Goal: Communication & Community: Participate in discussion

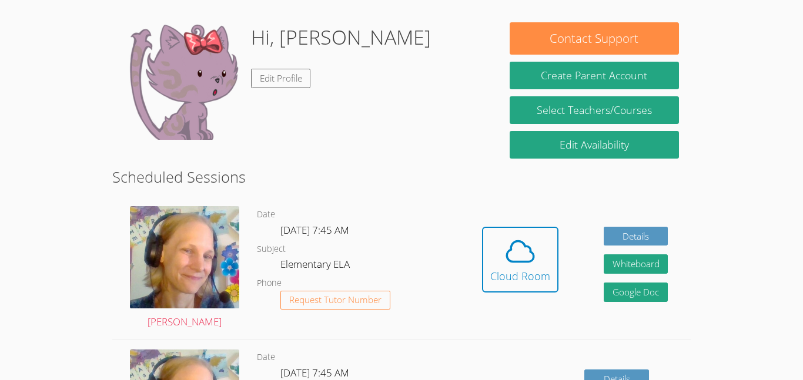
scroll to position [89, 0]
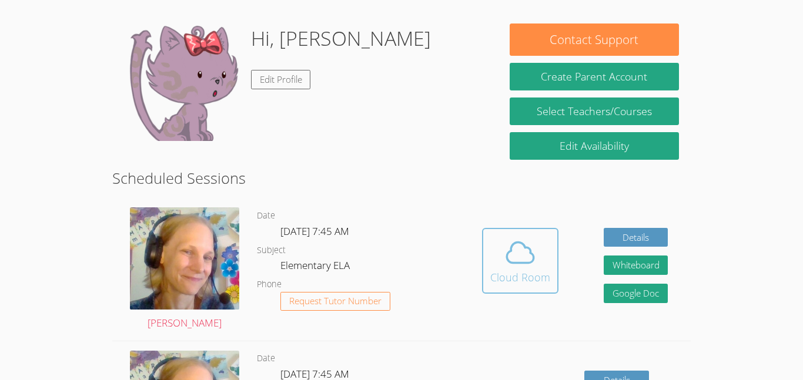
click at [526, 276] on div "Cloud Room" at bounding box center [520, 277] width 60 height 16
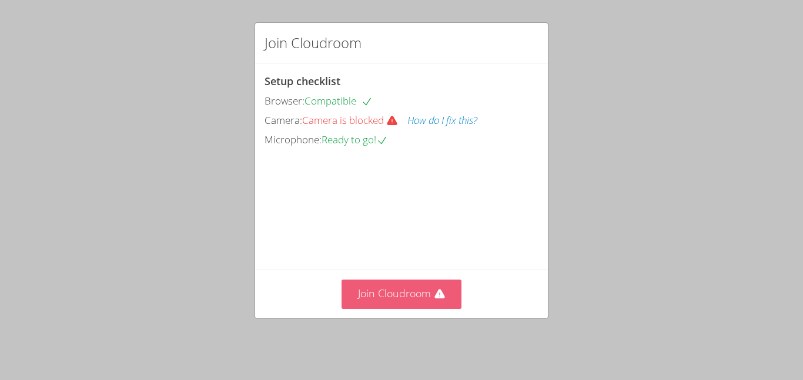
click at [425, 284] on button "Join Cloudroom" at bounding box center [401, 294] width 120 height 29
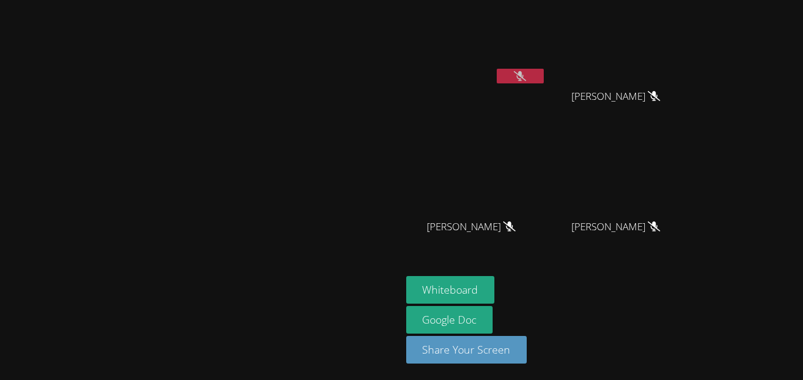
click at [288, 132] on video at bounding box center [200, 166] width 176 height 220
click at [397, 317] on div at bounding box center [201, 300] width 392 height 47
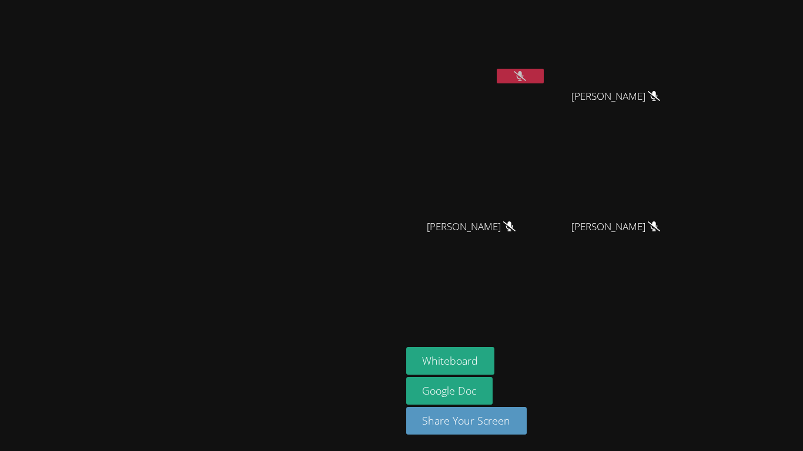
click at [288, 310] on video at bounding box center [200, 202] width 176 height 220
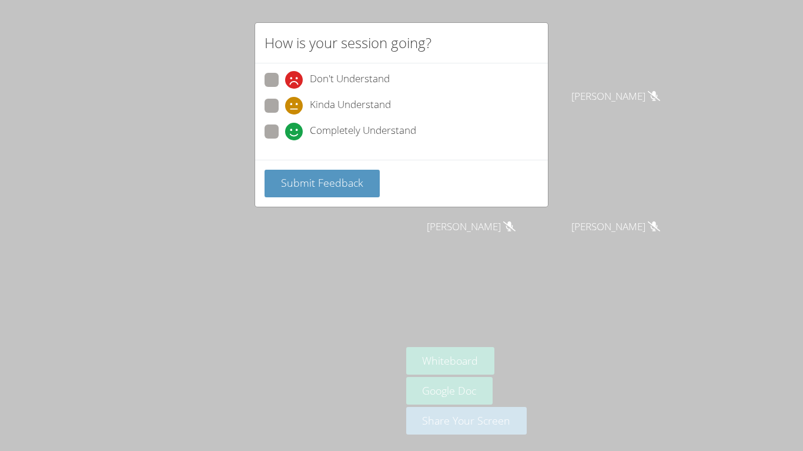
click at [396, 377] on div "How is your session going? Don't Understand Kinda Understand Completely Underst…" at bounding box center [401, 225] width 803 height 451
click at [285, 140] on span at bounding box center [285, 140] width 0 height 0
click at [285, 135] on input "Completely Understand" at bounding box center [290, 130] width 10 height 10
radio input "true"
click at [291, 170] on button "Submit Feedback" at bounding box center [321, 184] width 115 height 28
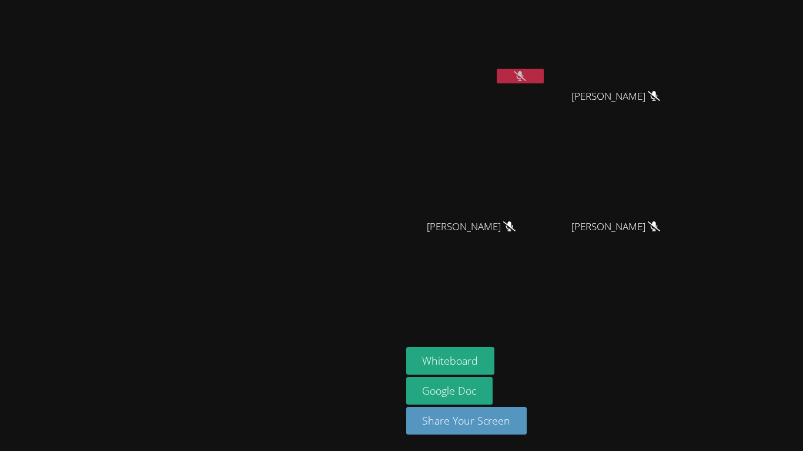
click at [112, 313] on video at bounding box center [200, 202] width 176 height 220
click at [397, 380] on div "[PERSON_NAME]" at bounding box center [201, 226] width 392 height 442
click at [246, 281] on video at bounding box center [200, 202] width 176 height 220
